Goal: Feedback & Contribution: Leave review/rating

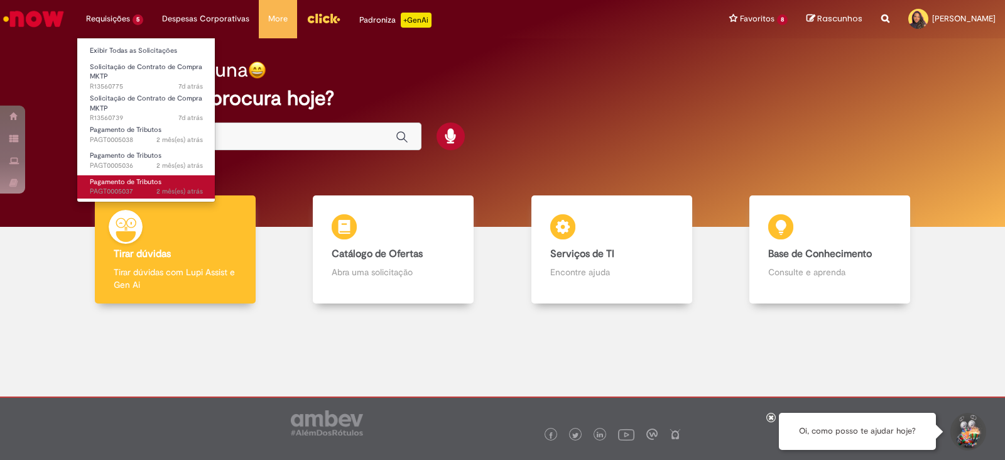
click at [151, 178] on span "Pagamento de Tributos" at bounding box center [126, 181] width 72 height 9
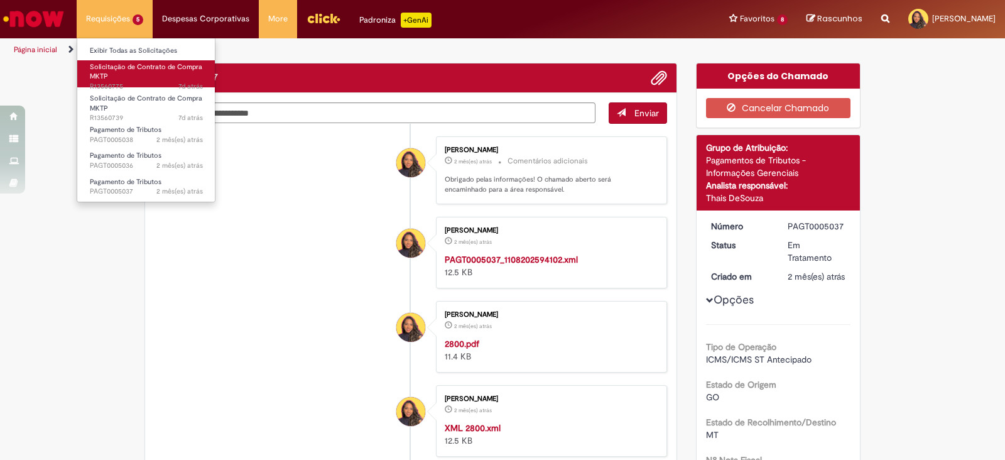
click at [129, 67] on span "Solicitação de Contrato de Compra MKTP" at bounding box center [146, 71] width 112 height 19
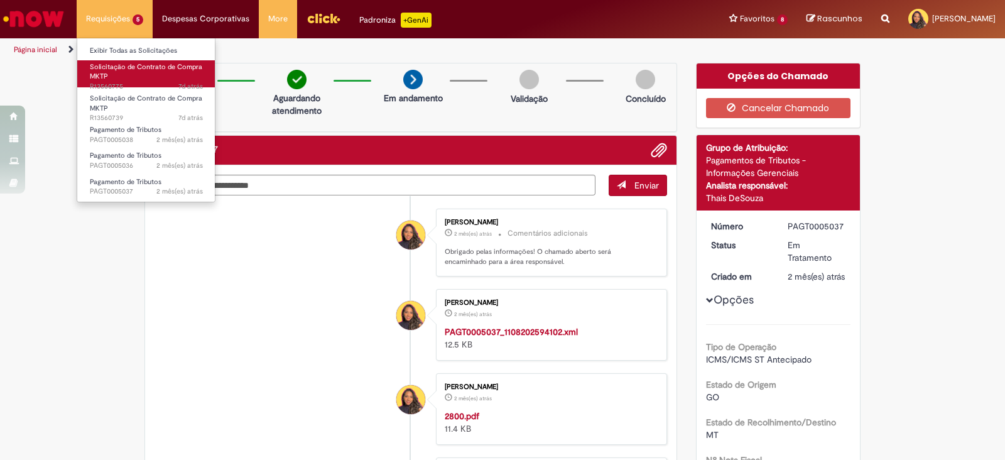
click at [128, 68] on span "Solicitação de Contrato de Compra MKTP" at bounding box center [146, 71] width 112 height 19
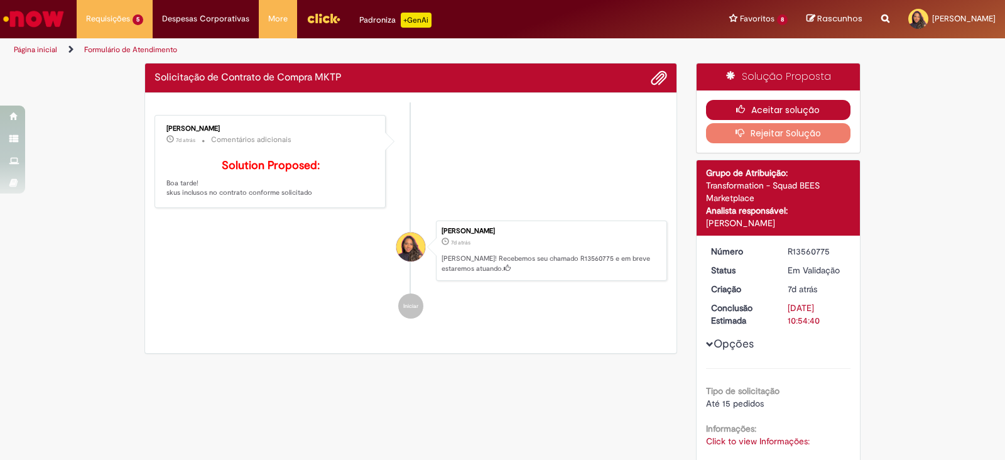
click at [835, 100] on button "Aceitar solução" at bounding box center [778, 110] width 145 height 20
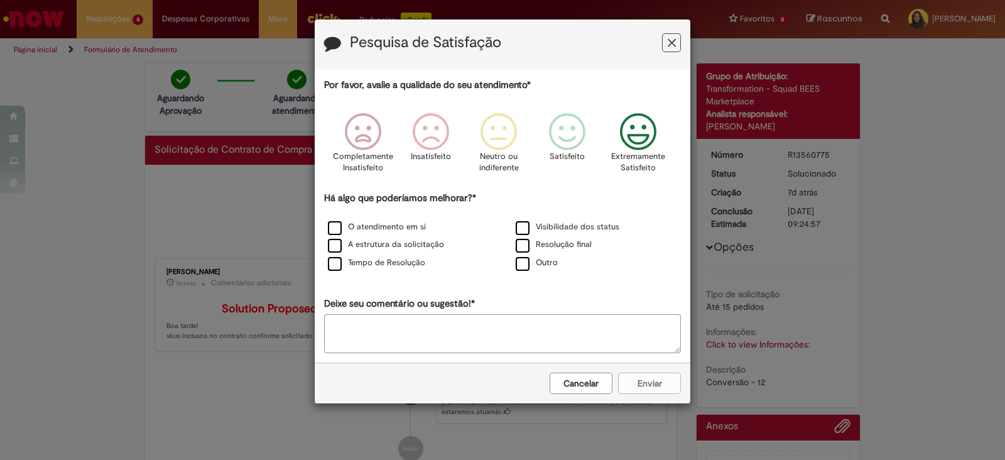
click at [656, 137] on icon "Feedback" at bounding box center [638, 132] width 47 height 38
click at [421, 222] on label "O atendimento em si" at bounding box center [377, 227] width 98 height 12
click at [631, 373] on button "Enviar" at bounding box center [649, 383] width 63 height 21
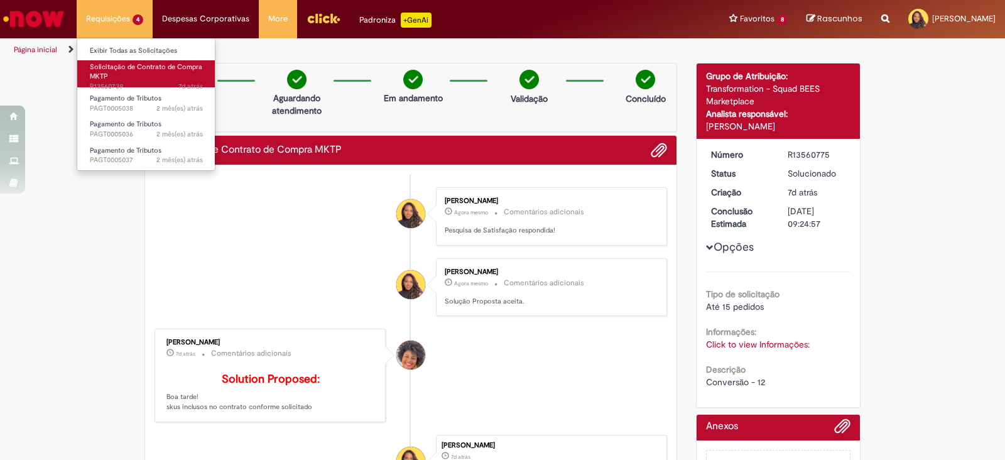
click at [134, 80] on link "Solicitação de Contrato de Compra MKTP 7d atrás 7 dias atrás R13560739" at bounding box center [146, 73] width 138 height 27
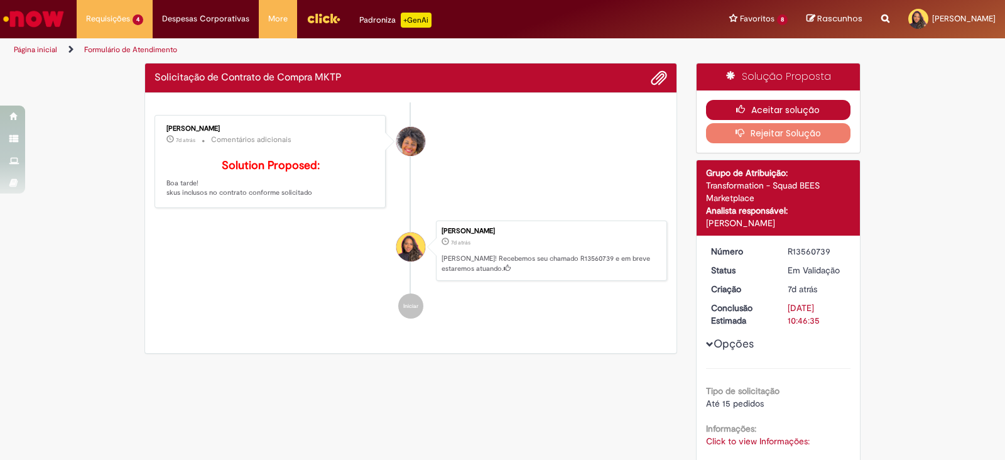
click at [741, 113] on icon "button" at bounding box center [743, 109] width 15 height 9
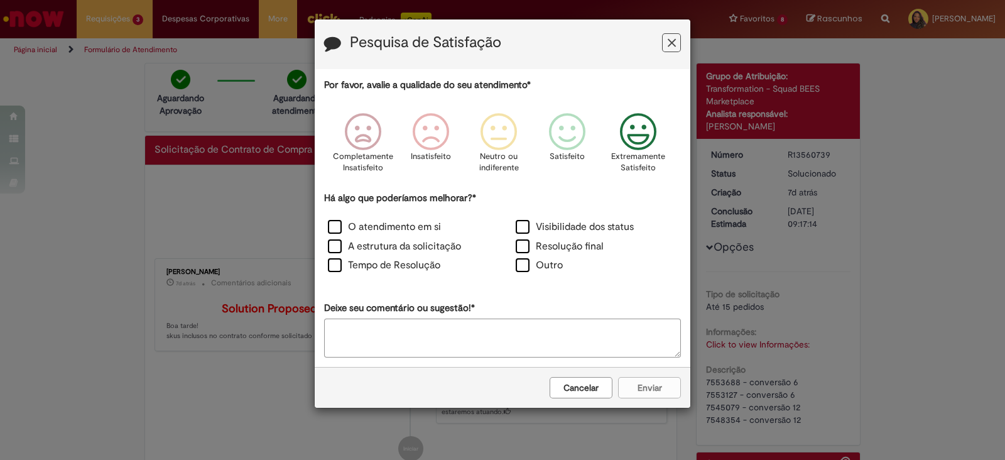
click at [640, 124] on icon "Feedback" at bounding box center [638, 132] width 47 height 38
click at [354, 229] on label "O atendimento em si" at bounding box center [384, 227] width 113 height 14
click at [638, 390] on button "Enviar" at bounding box center [649, 387] width 63 height 21
